Goal: Find specific page/section: Find specific page/section

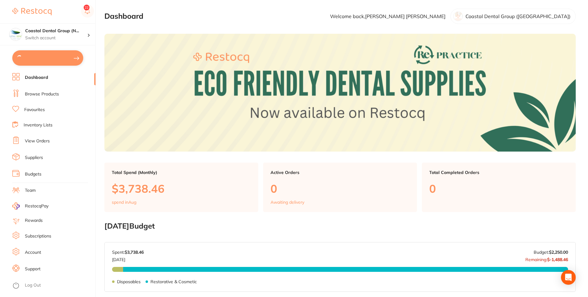
click at [53, 96] on link "Browse Products" at bounding box center [42, 94] width 34 height 6
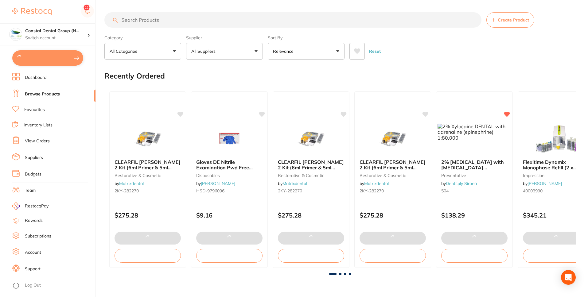
click at [249, 47] on button "All Suppliers" at bounding box center [224, 51] width 77 height 17
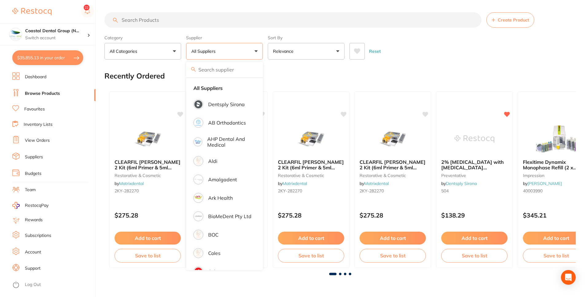
click at [227, 123] on p "AB Orthodontics" at bounding box center [227, 123] width 38 height 6
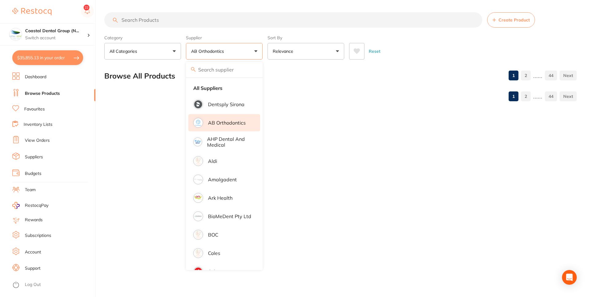
click at [267, 18] on input "search" at bounding box center [293, 19] width 378 height 15
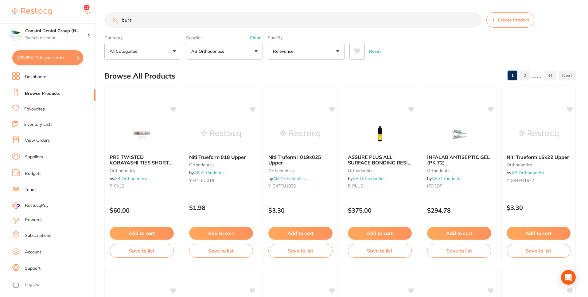
type input "burs"
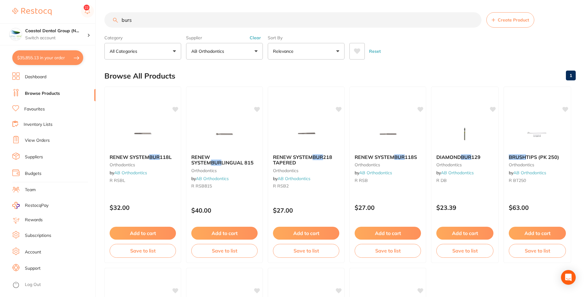
click at [40, 220] on link "Rewards" at bounding box center [34, 220] width 18 height 6
